Goal: Find specific page/section: Find specific page/section

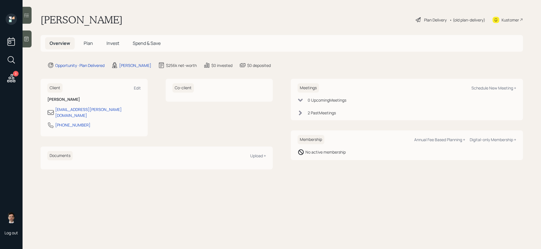
click at [91, 43] on span "Plan" at bounding box center [88, 43] width 9 height 6
